Goal: Navigation & Orientation: Find specific page/section

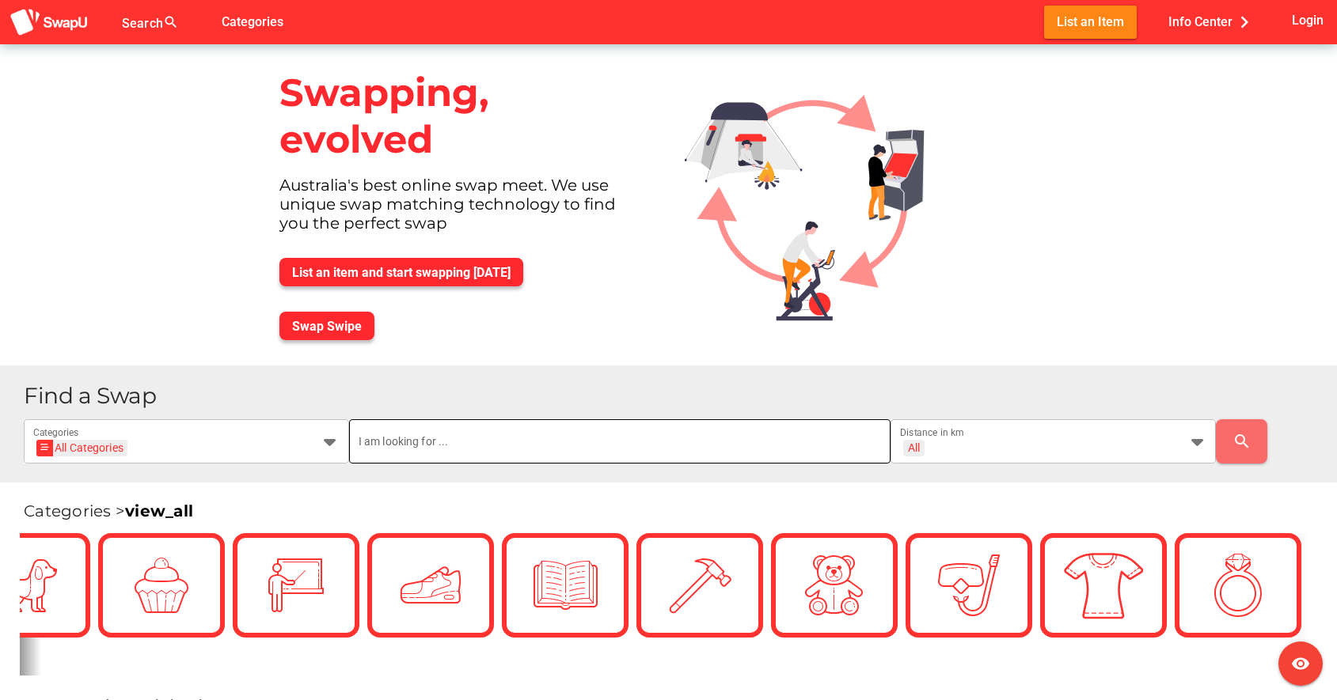
click at [407, 446] on input "text" at bounding box center [620, 441] width 523 height 44
click at [1105, 454] on div "All + All" at bounding box center [1039, 450] width 278 height 25
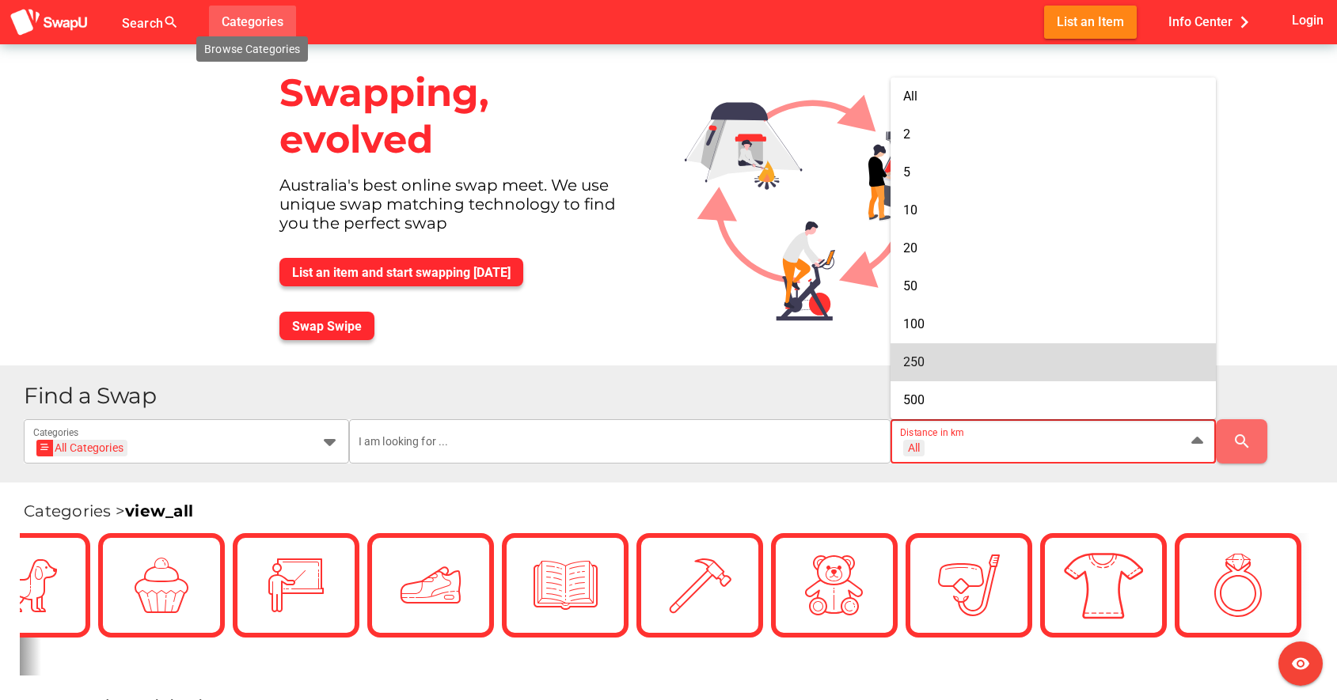
click at [283, 25] on button "Categories" at bounding box center [252, 22] width 87 height 32
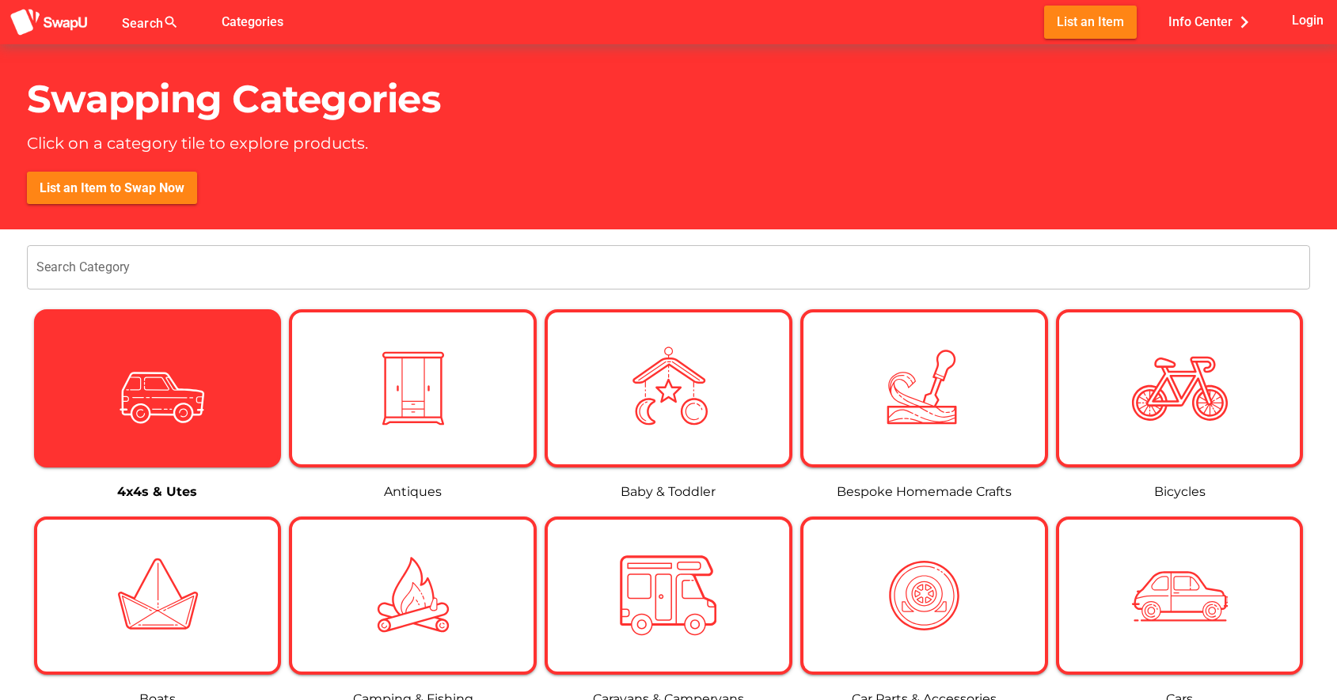
click at [192, 408] on img at bounding box center [157, 388] width 97 height 97
